Goal: Download file/media

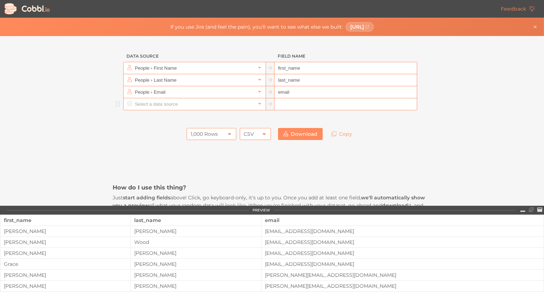
click at [200, 103] on input "text" at bounding box center [194, 104] width 122 height 12
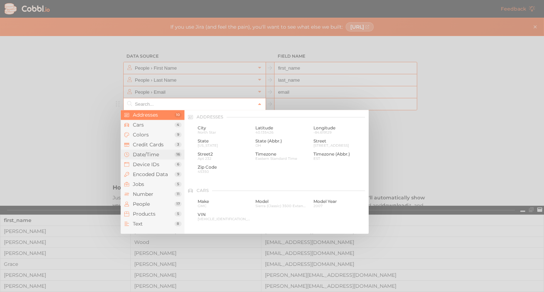
click at [154, 154] on span "Date/Time" at bounding box center [154, 155] width 42 height 6
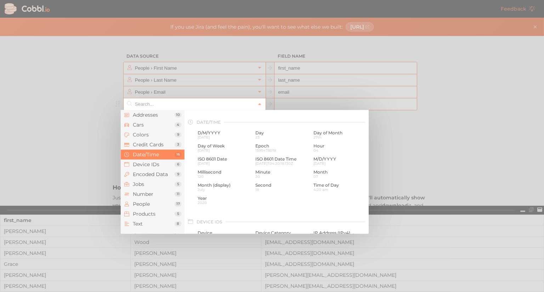
scroll to position [216, 0]
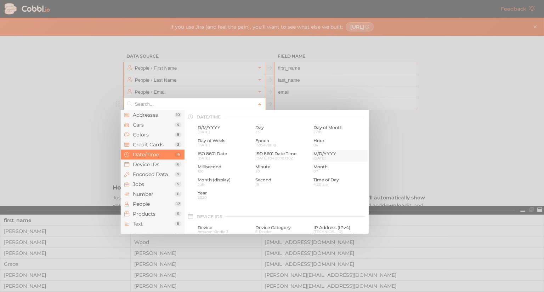
click at [318, 155] on span "M/D/YYYY" at bounding box center [339, 154] width 53 height 5
type input "Date/Time › M/D/YYYY"
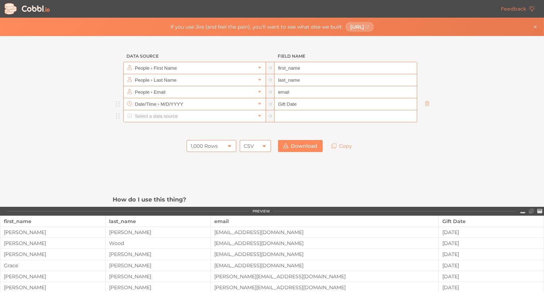
type input "Gift Date"
click at [189, 120] on input "text" at bounding box center [194, 116] width 122 height 12
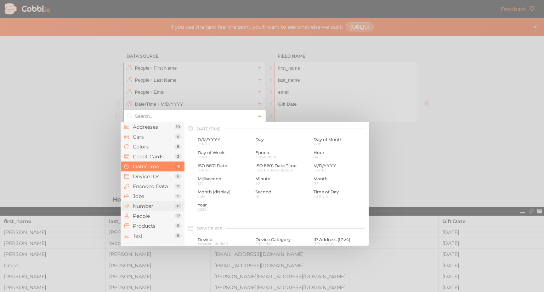
click at [157, 202] on li "Number 11" at bounding box center [153, 206] width 64 height 10
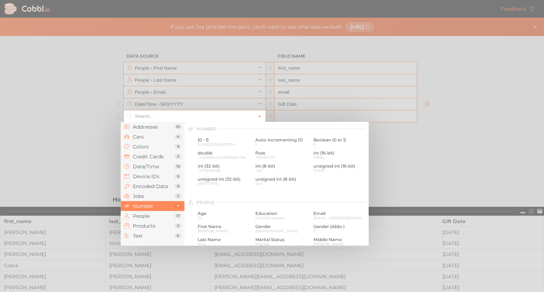
scroll to position [472, 0]
click at [159, 175] on span "Device IDs" at bounding box center [154, 177] width 42 height 6
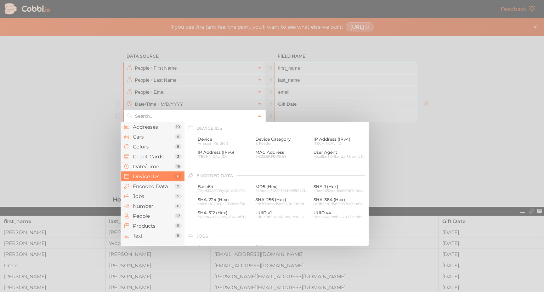
scroll to position [316, 0]
click at [156, 203] on li "Number 11" at bounding box center [153, 206] width 64 height 10
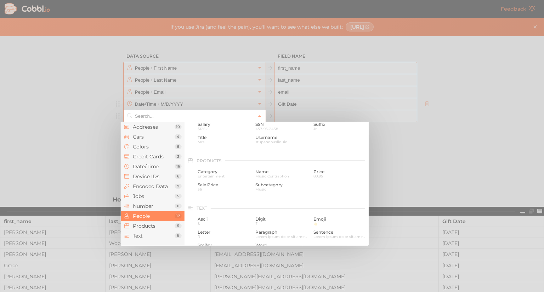
scroll to position [613, 0]
click at [319, 172] on span "Price" at bounding box center [339, 171] width 53 height 5
type input "Products › Price"
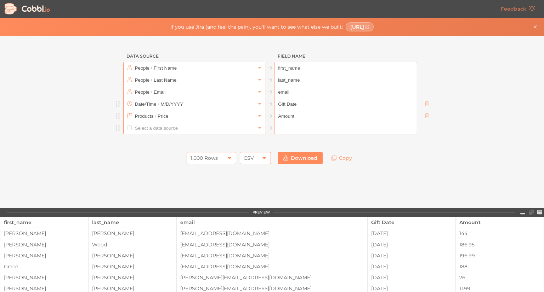
type input "Amount"
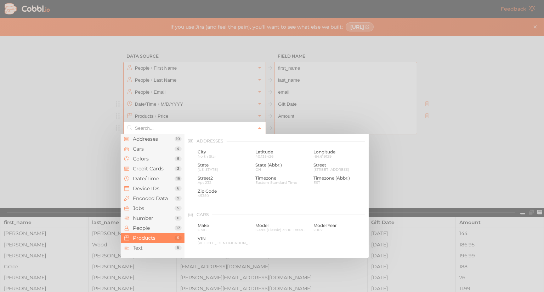
click at [198, 129] on input "text" at bounding box center [194, 128] width 122 height 12
click at [156, 246] on span "Text" at bounding box center [154, 248] width 42 height 6
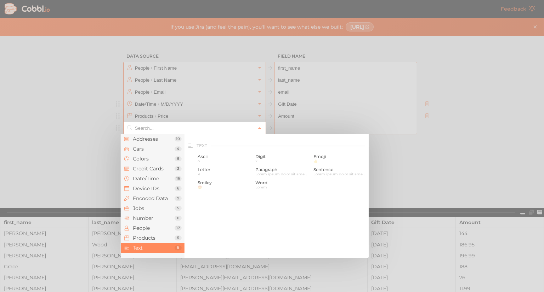
scroll to position [693, 0]
click at [448, 160] on div at bounding box center [272, 146] width 544 height 292
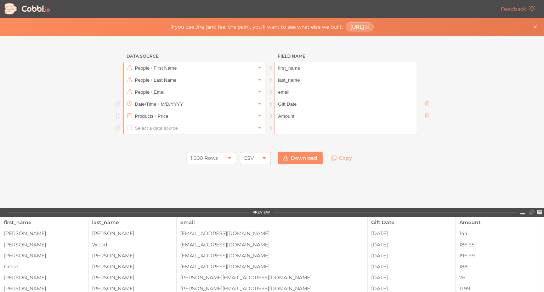
click at [212, 157] on div "1,000 Rows" at bounding box center [203, 158] width 27 height 12
click at [206, 180] on li "100 Rows" at bounding box center [209, 182] width 49 height 12
click at [247, 159] on div "CSV" at bounding box center [248, 158] width 10 height 12
click at [286, 155] on link "Download" at bounding box center [300, 158] width 45 height 12
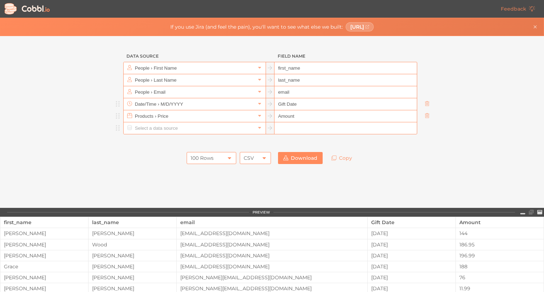
click at [487, 169] on div "Data Source Field Name People › First Name first_name People › Last Name last_n…" at bounding box center [271, 122] width 543 height 172
